Goal: Find specific page/section: Find specific page/section

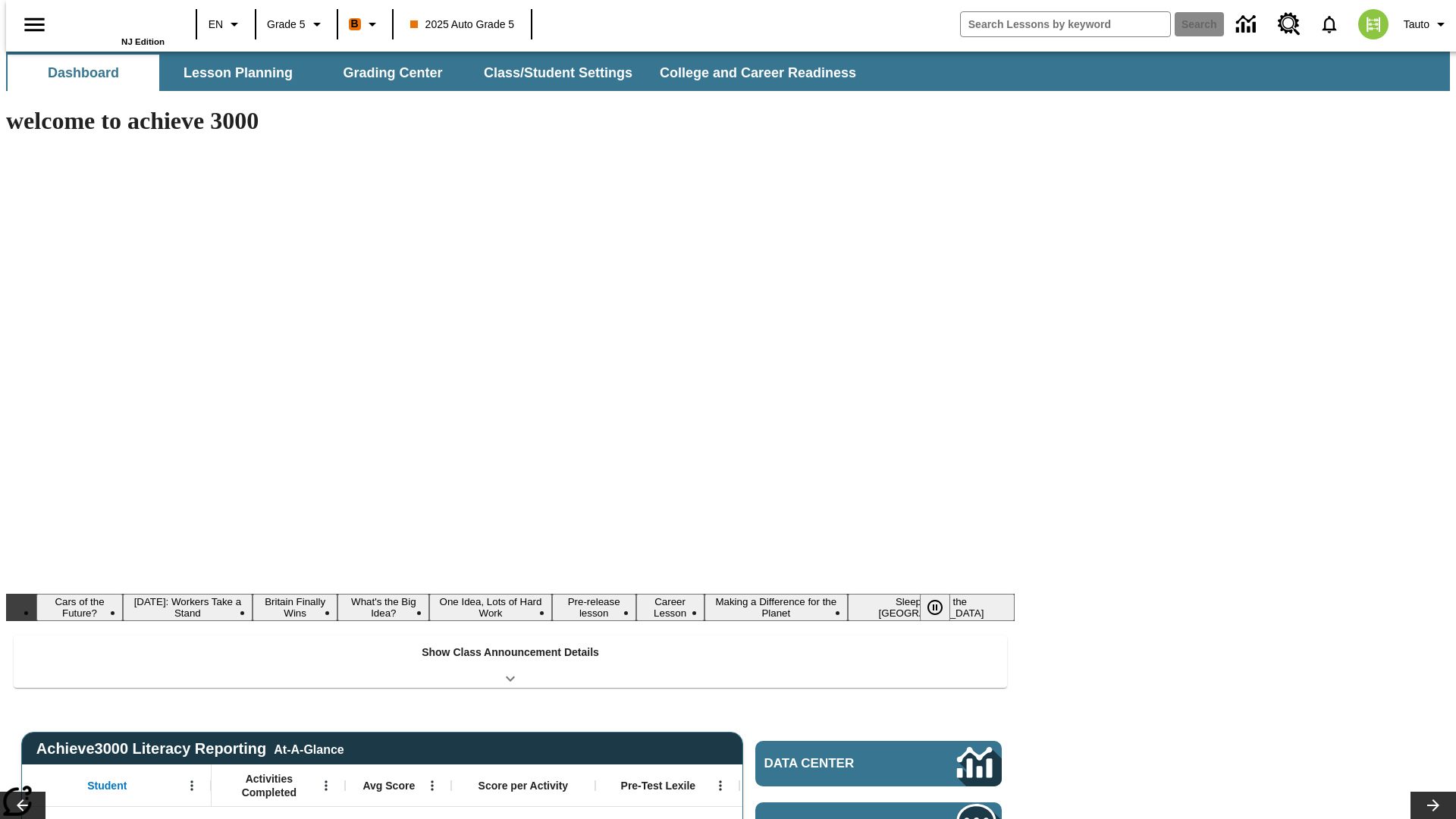
type input "-1"
click at [232, 72] on button "Lesson Planning" at bounding box center [238, 72] width 152 height 36
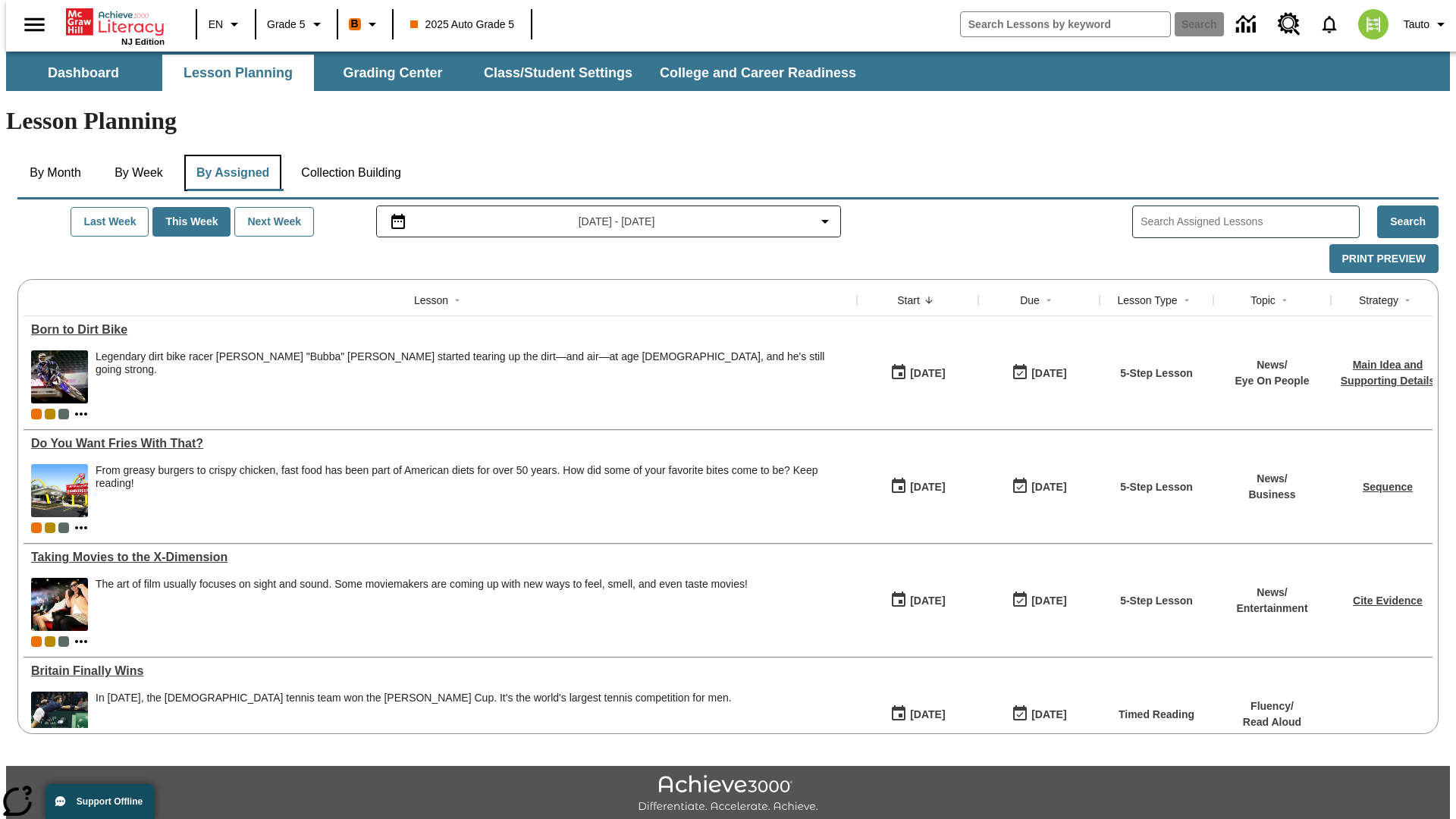
click at [229, 154] on button "By Assigned" at bounding box center [232, 172] width 97 height 36
type input "CVC Short Vowels Lesson 2"
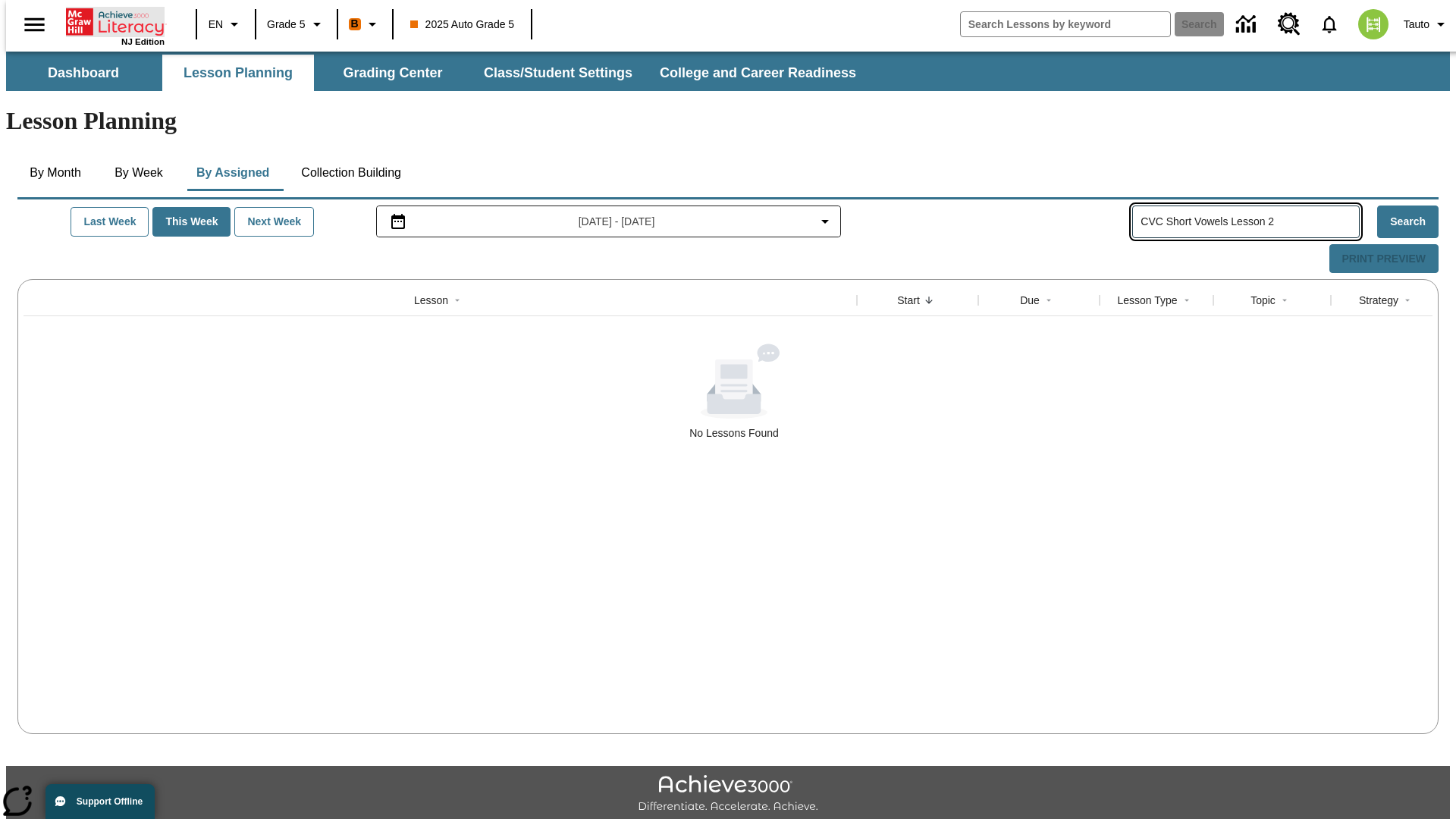
click at [109, 20] on icon "Home" at bounding box center [117, 22] width 101 height 31
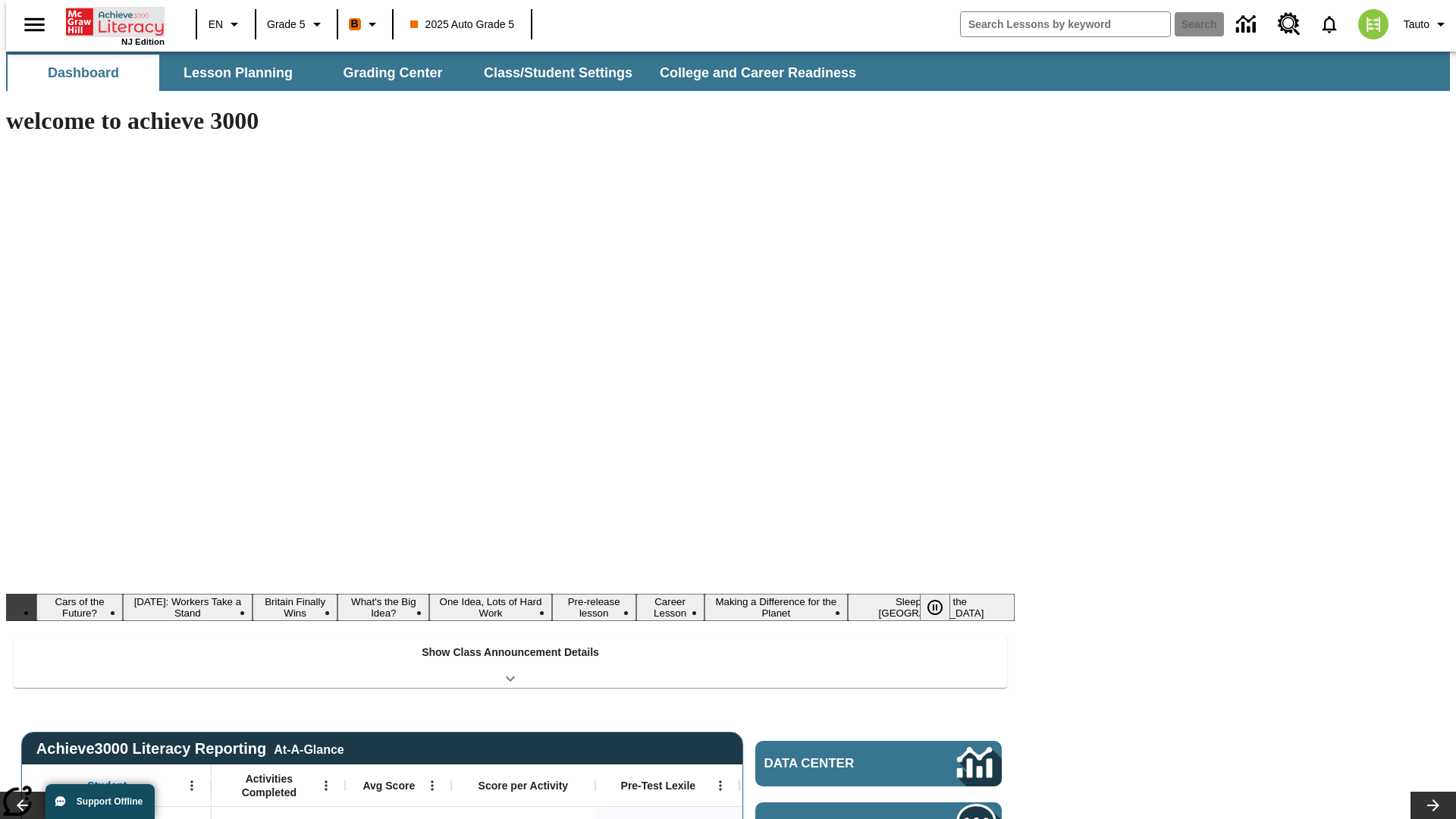
type input "-1"
